Goal: Transaction & Acquisition: Subscribe to service/newsletter

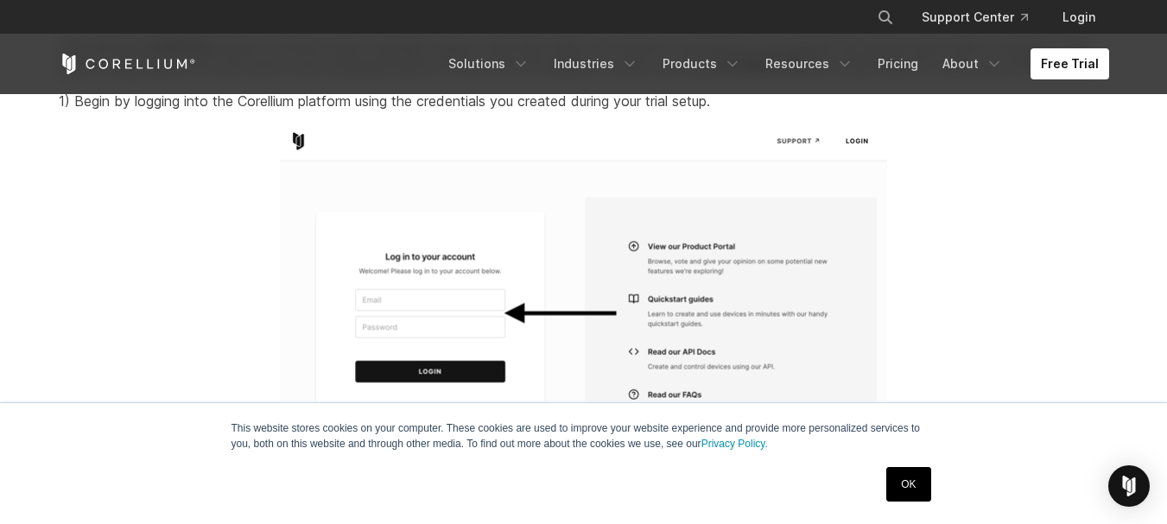
scroll to position [1893, 0]
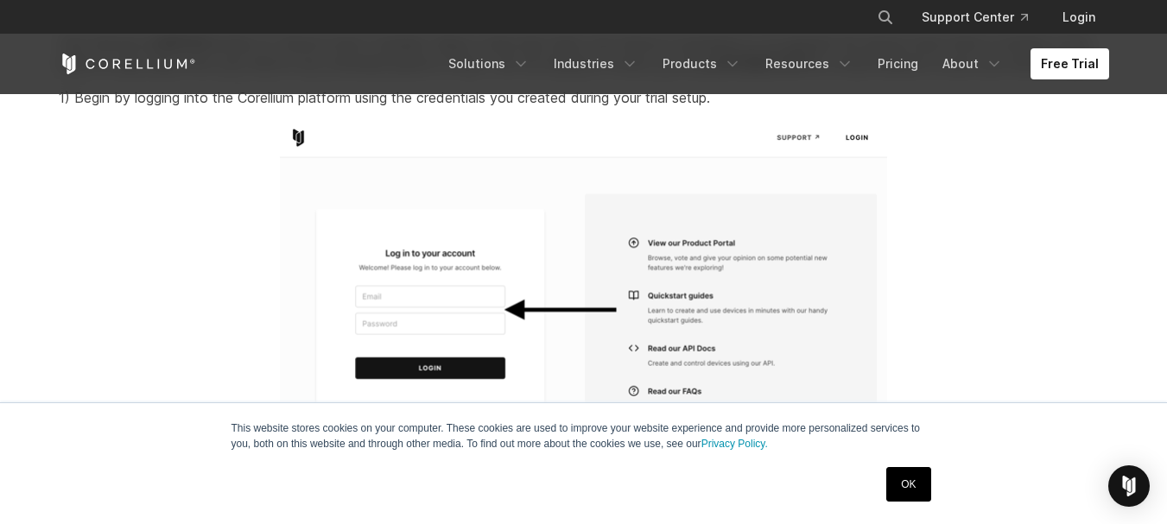
click at [891, 473] on link "OK" at bounding box center [908, 484] width 44 height 35
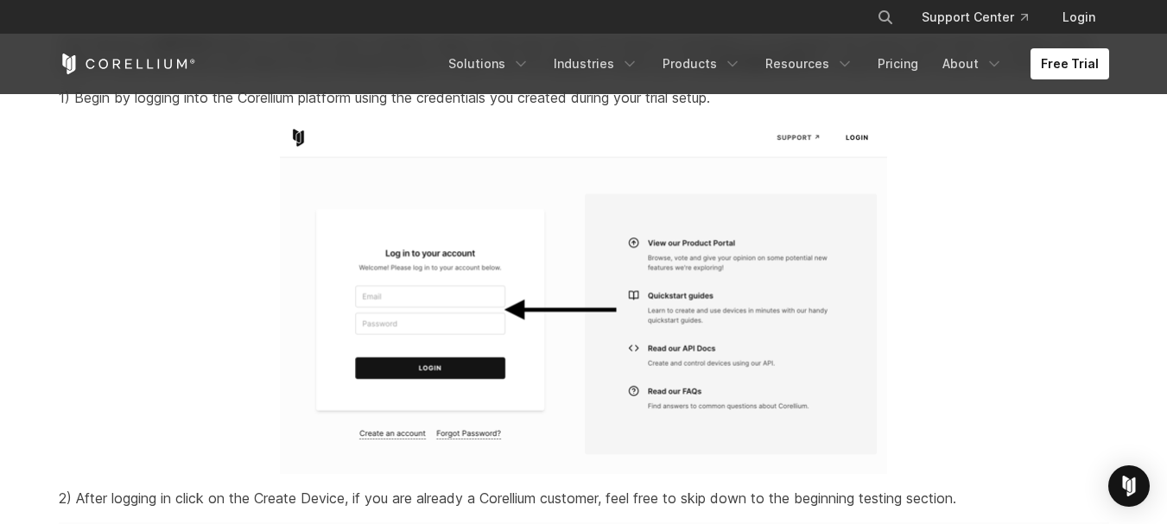
scroll to position [1897, 0]
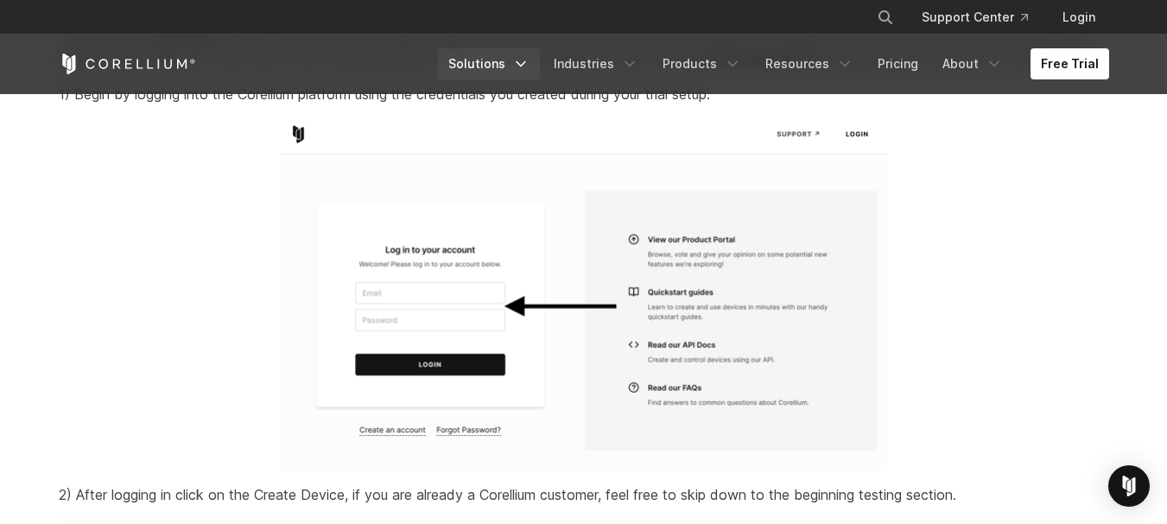
click at [529, 71] on icon "Navigation Menu" at bounding box center [520, 63] width 17 height 17
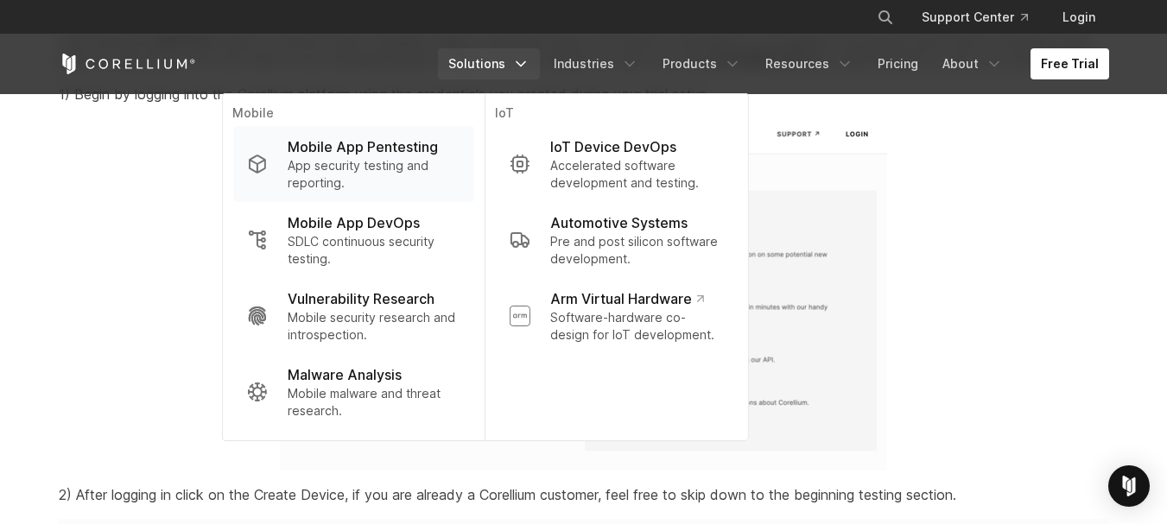
click at [414, 143] on p "Mobile App Pentesting" at bounding box center [363, 146] width 150 height 21
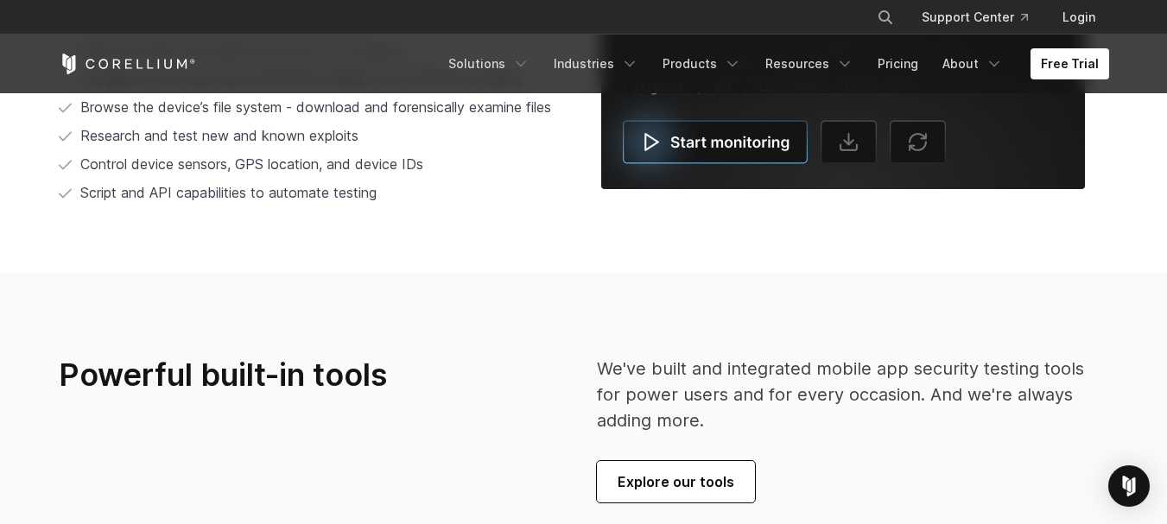
scroll to position [3620, 0]
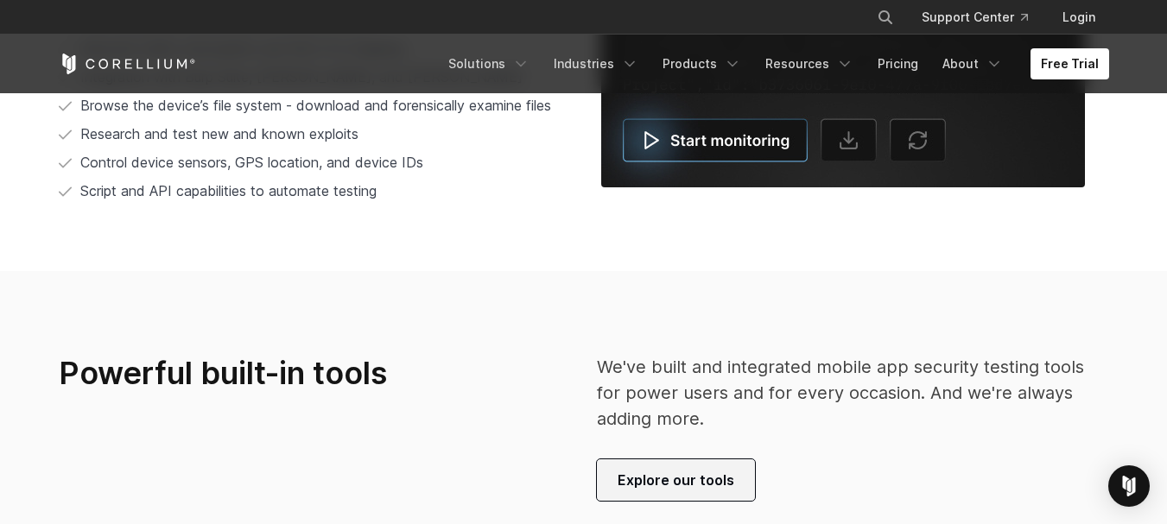
click at [641, 472] on span "Explore our tools" at bounding box center [676, 480] width 117 height 21
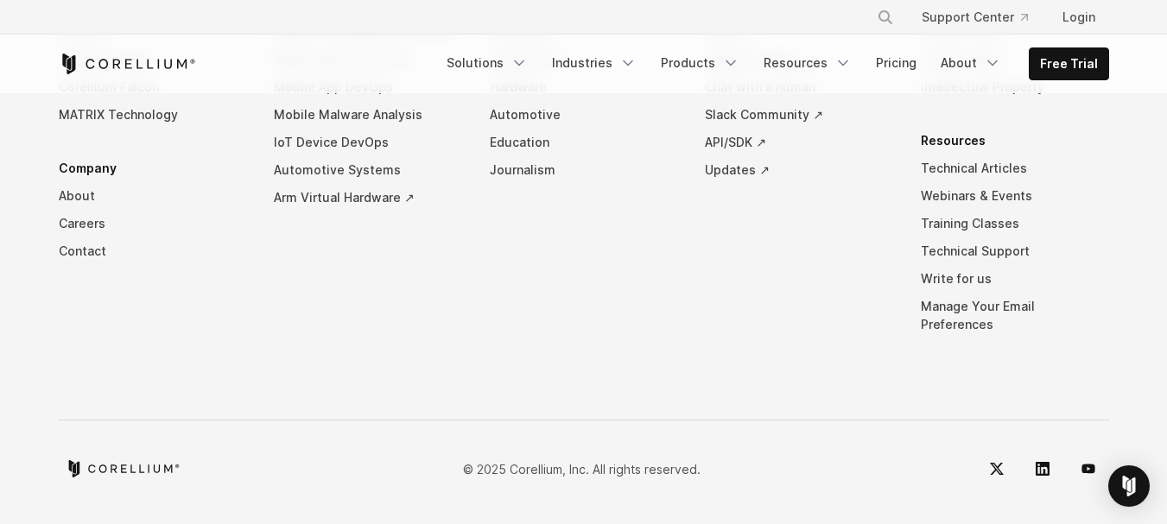
scroll to position [8455, 0]
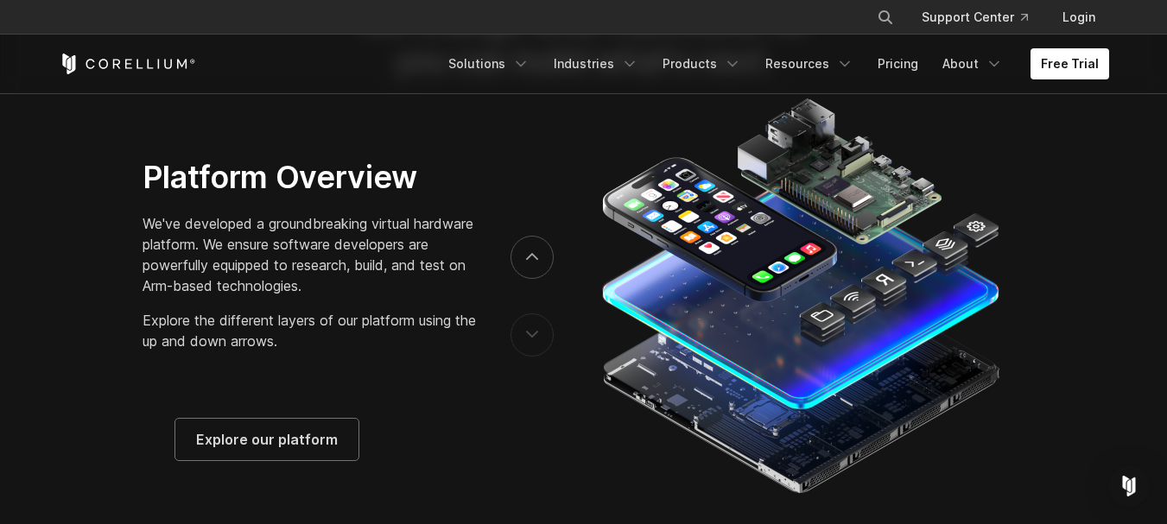
scroll to position [2619, 0]
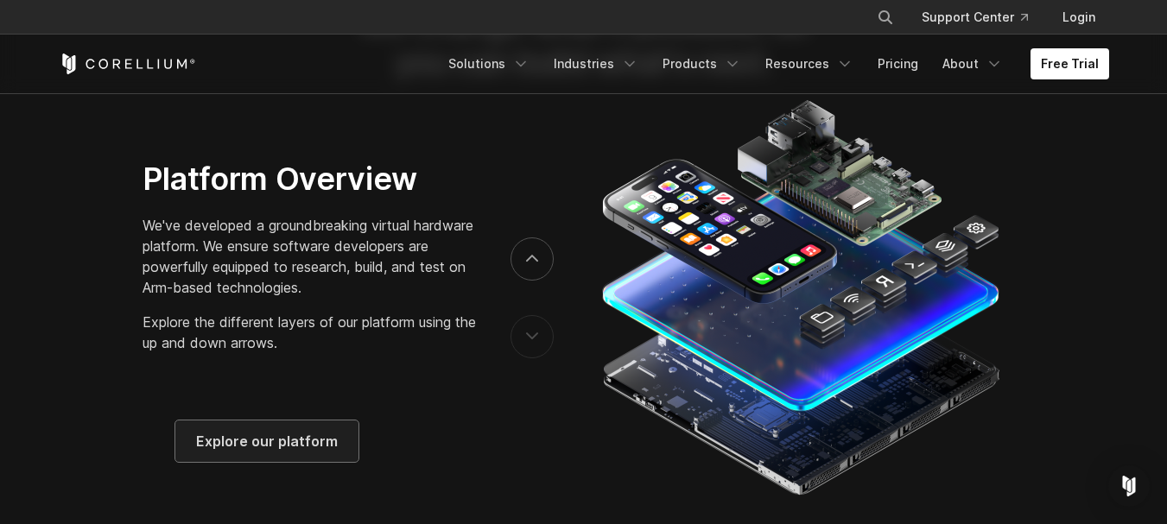
click at [275, 451] on span "Explore our platform" at bounding box center [267, 441] width 142 height 21
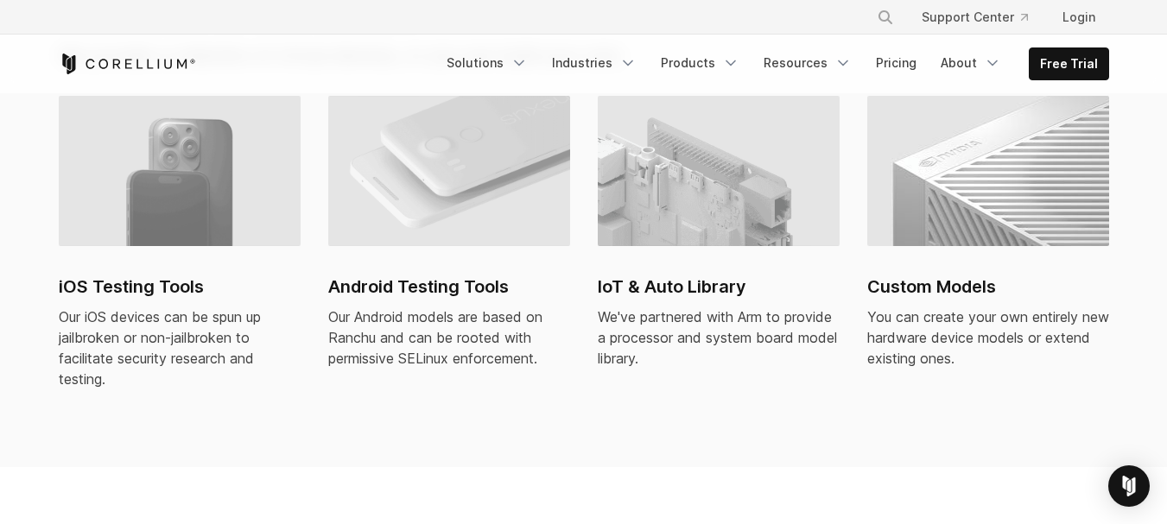
scroll to position [1298, 0]
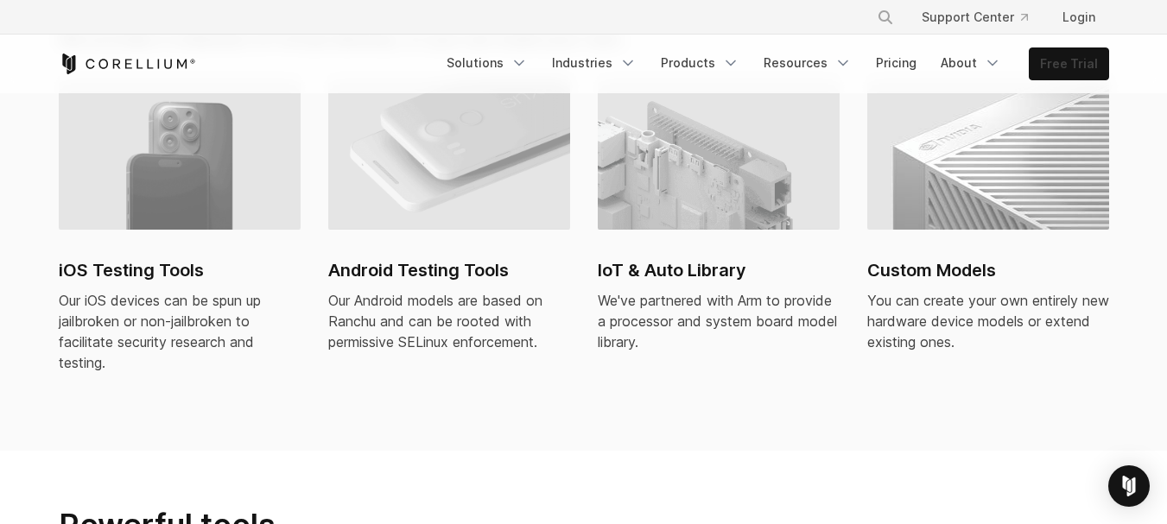
click at [1087, 67] on link "Free Trial" at bounding box center [1069, 63] width 79 height 31
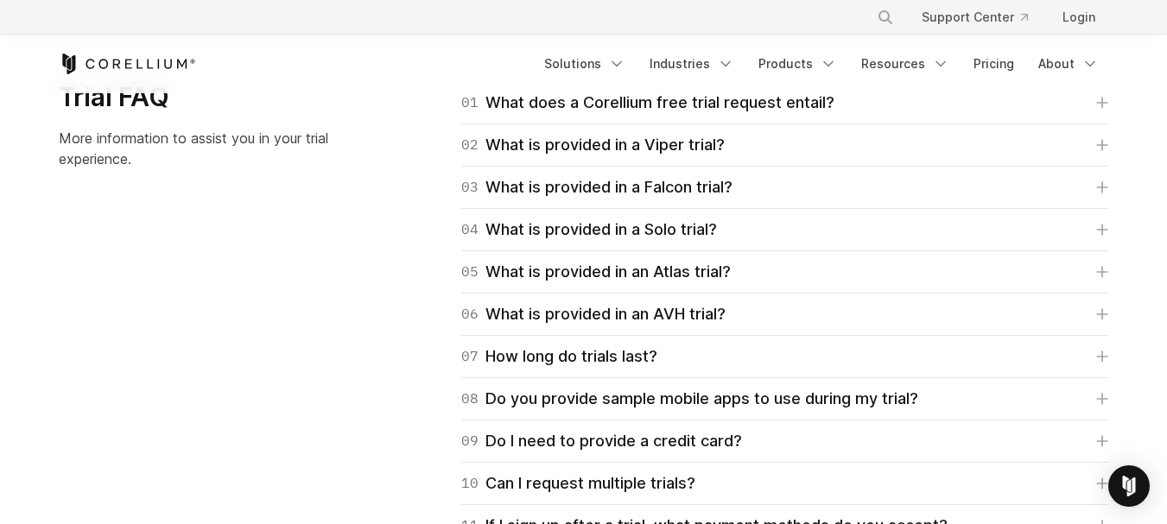
scroll to position [2548, 0]
